Goal: Task Accomplishment & Management: Manage account settings

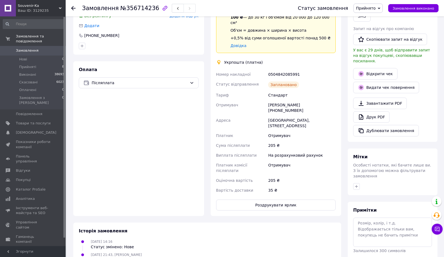
scroll to position [137, 0]
click at [276, 199] on button "Роздрукувати ярлик" at bounding box center [276, 204] width 120 height 11
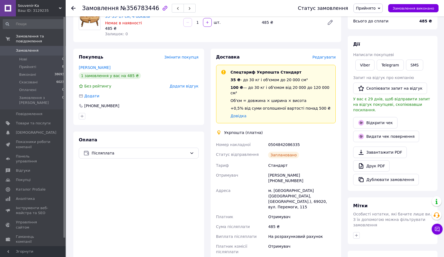
scroll to position [137, 0]
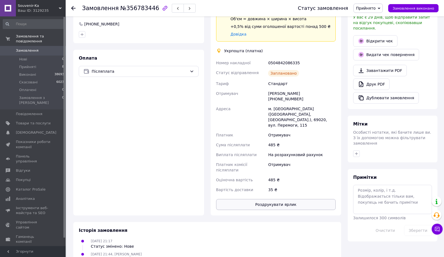
click at [274, 199] on button "Роздрукувати ярлик" at bounding box center [276, 204] width 120 height 11
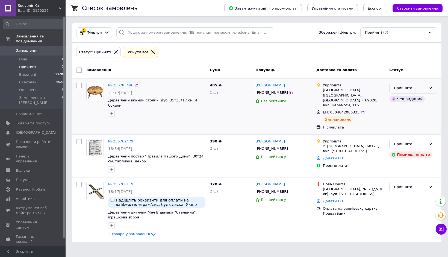
click at [408, 92] on div "Прийнято" at bounding box center [414, 88] width 48 height 11
click at [399, 99] on li "Виконано" at bounding box center [413, 100] width 47 height 10
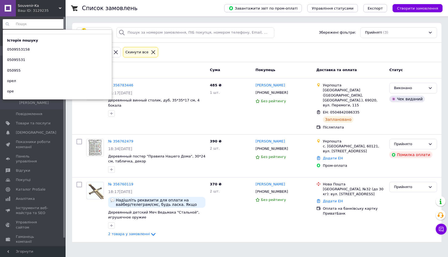
click at [37, 23] on input at bounding box center [34, 24] width 62 height 10
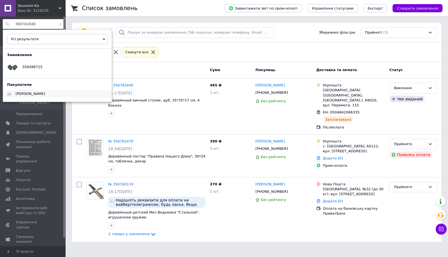
type input "0507313183"
click at [33, 95] on span "Олександр Дидух" at bounding box center [31, 94] width 30 height 4
